Goal: Task Accomplishment & Management: Complete application form

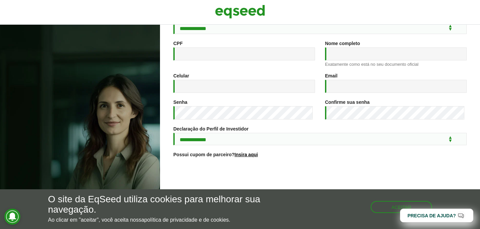
scroll to position [113, 0]
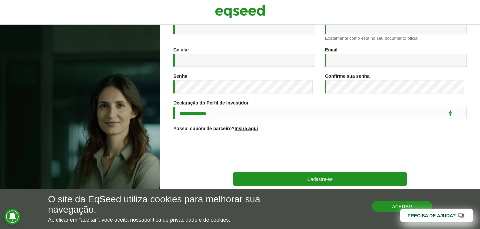
click at [386, 209] on button "Aceitar" at bounding box center [402, 206] width 60 height 11
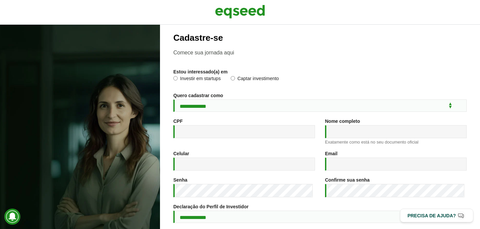
scroll to position [0, 0]
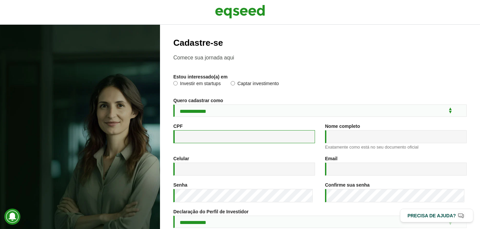
click at [239, 140] on input "CPF *" at bounding box center [244, 136] width 142 height 13
click at [260, 11] on img at bounding box center [240, 11] width 50 height 17
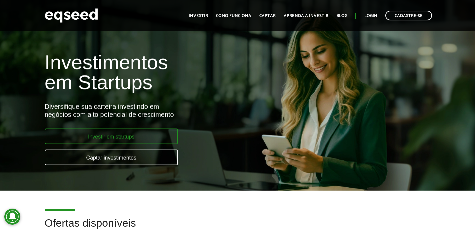
scroll to position [1, 0]
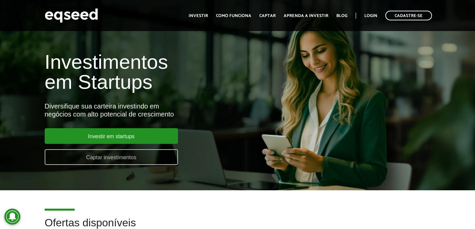
click at [167, 156] on link "Captar investimentos" at bounding box center [111, 157] width 133 height 16
